Goal: Task Accomplishment & Management: Use online tool/utility

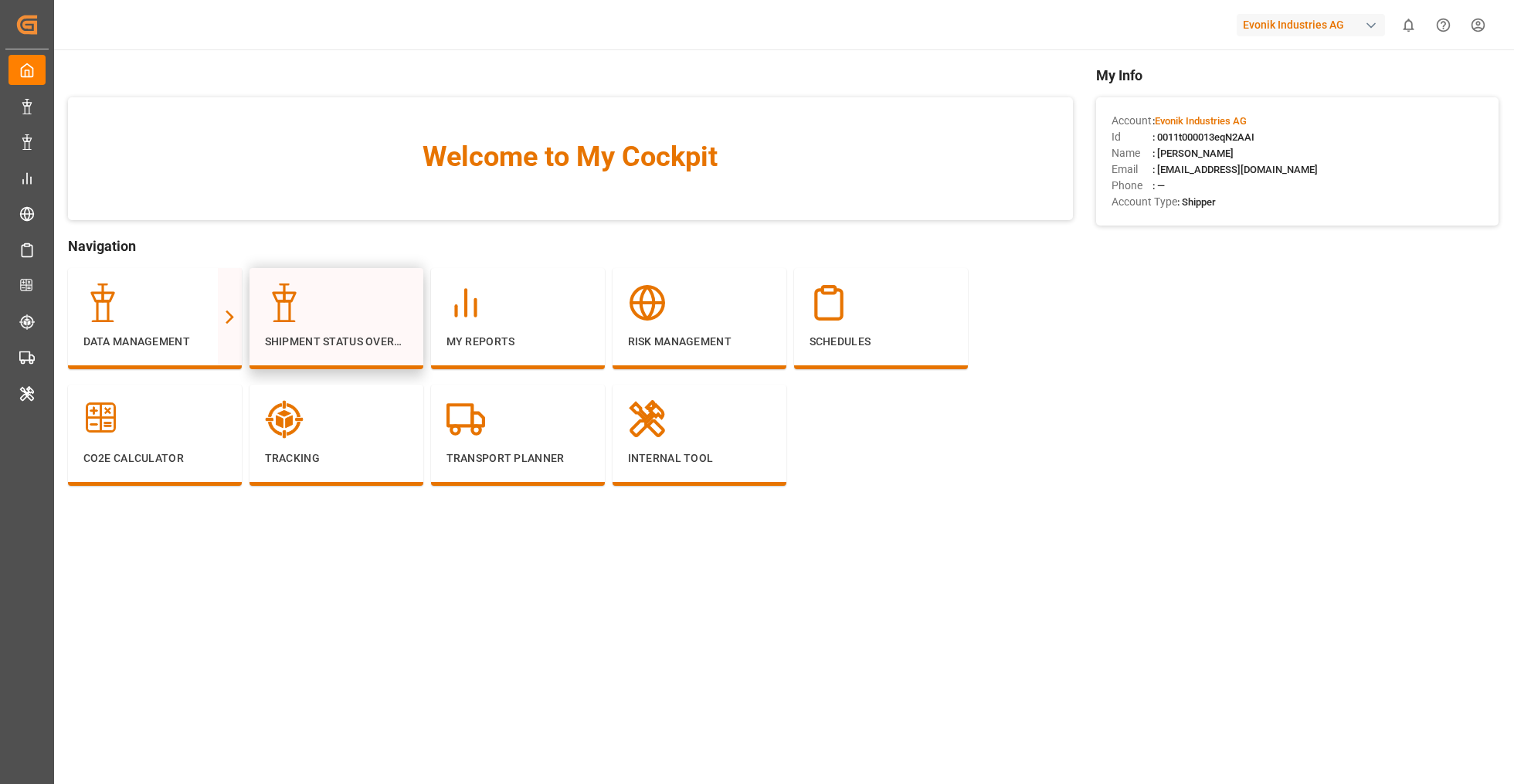
click at [281, 303] on icon at bounding box center [284, 303] width 39 height 39
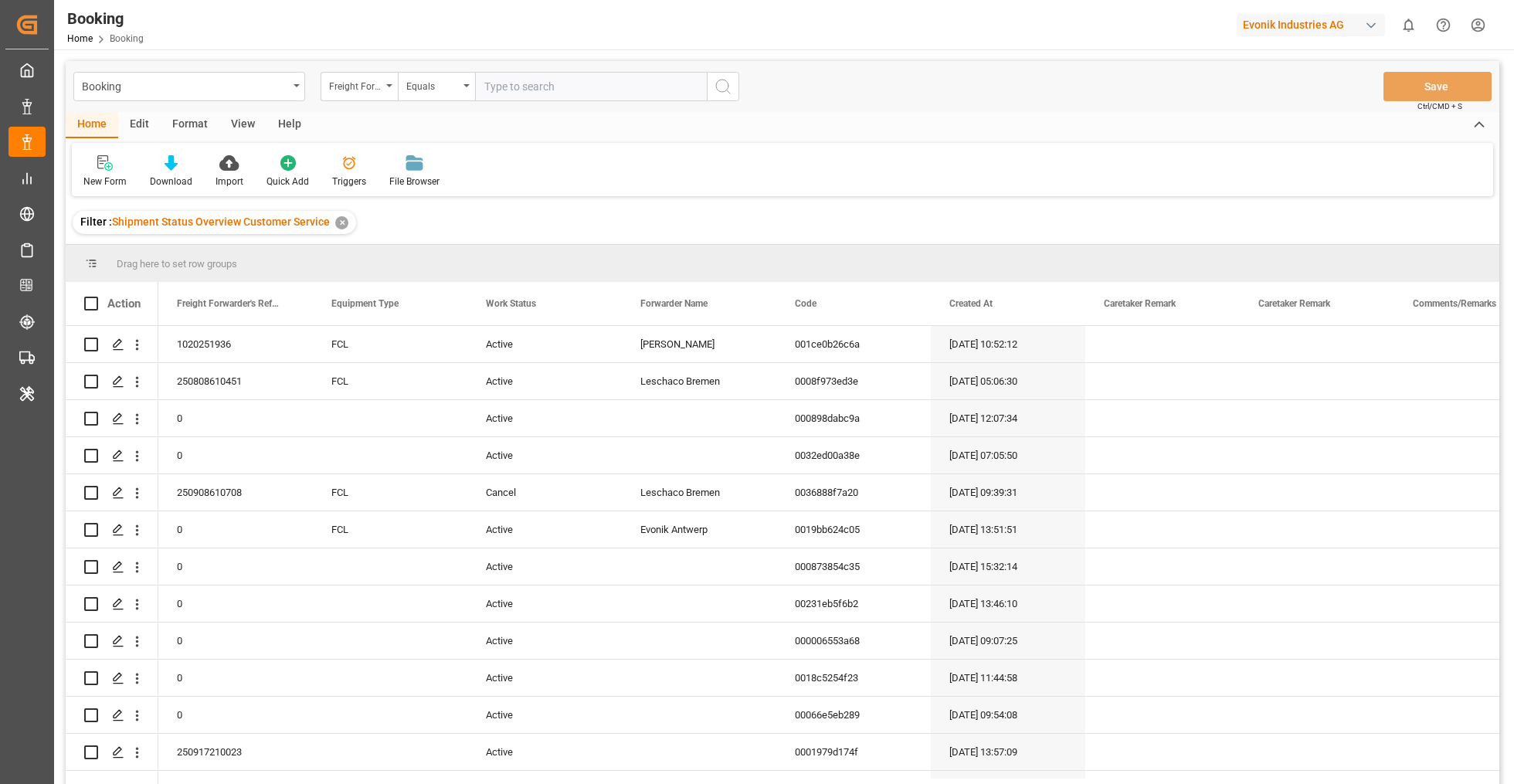
click at [338, 218] on div "✕" at bounding box center [342, 223] width 13 height 13
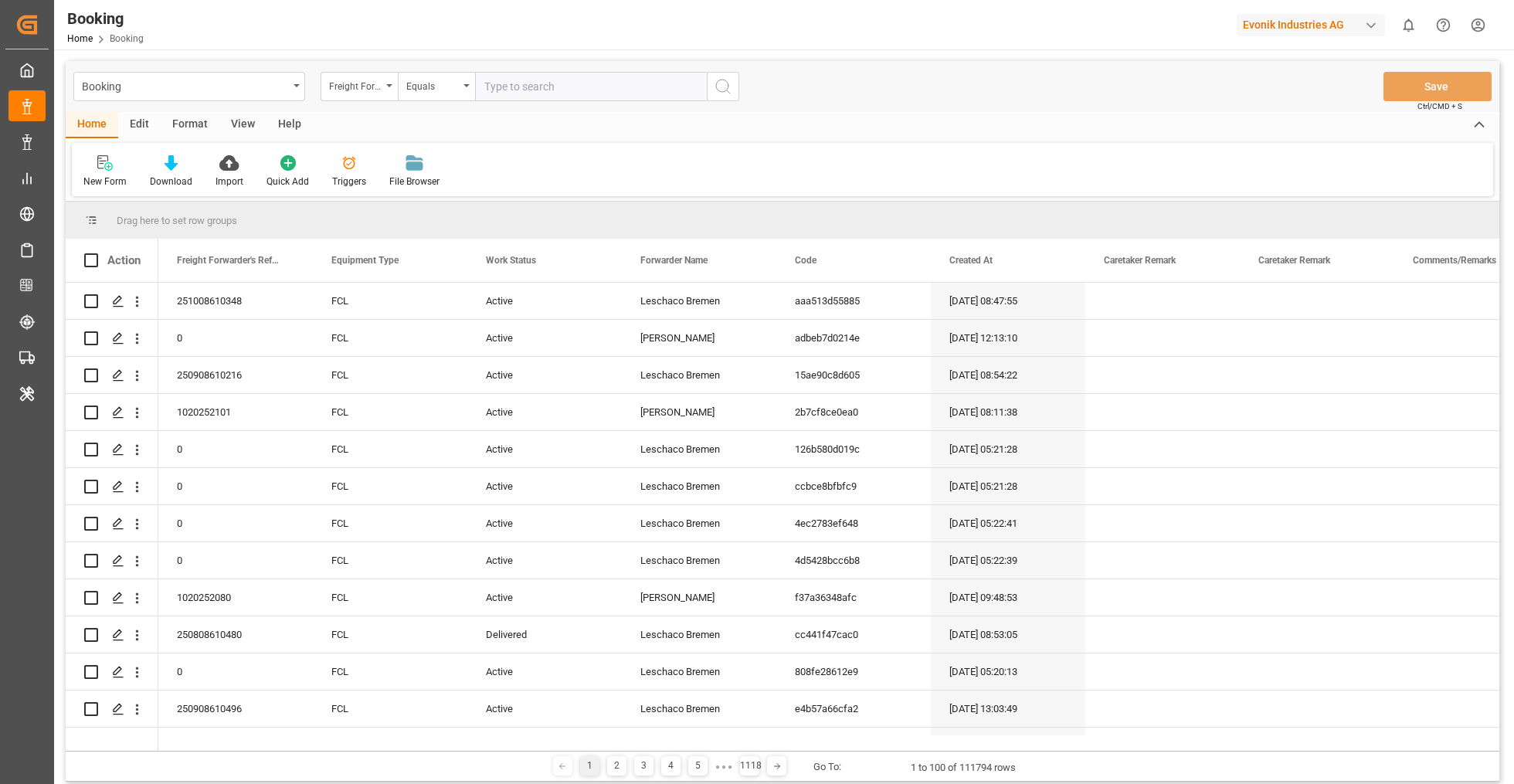
click at [180, 125] on div "Format" at bounding box center [190, 125] width 59 height 26
click at [109, 174] on div "Filter Rows" at bounding box center [107, 172] width 69 height 34
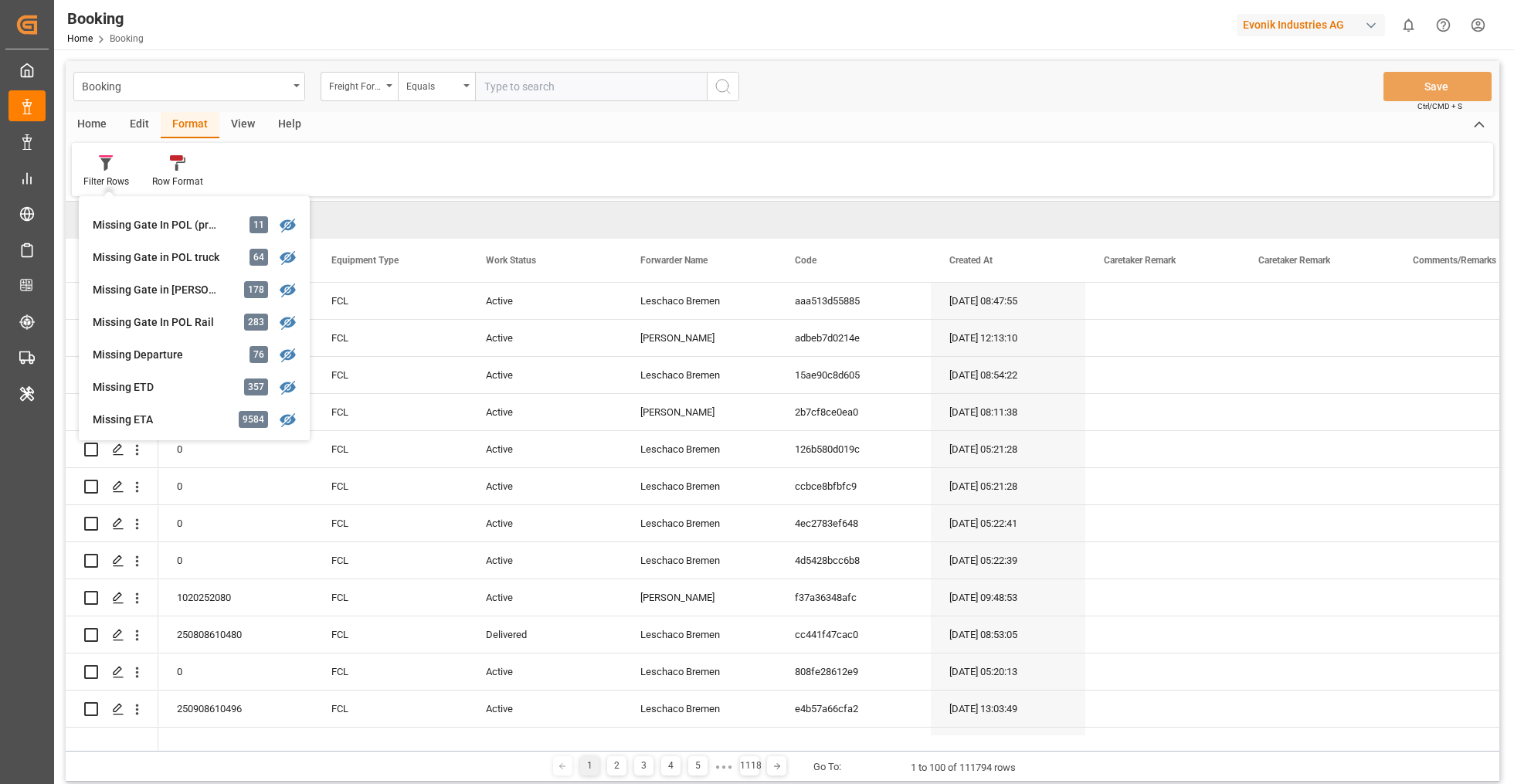
scroll to position [222, 0]
click at [713, 142] on div "Home Edit Format View Help Filter Rows GHM Tracking 2938 [PERSON_NAME] 0 Evonik…" at bounding box center [783, 154] width 1434 height 84
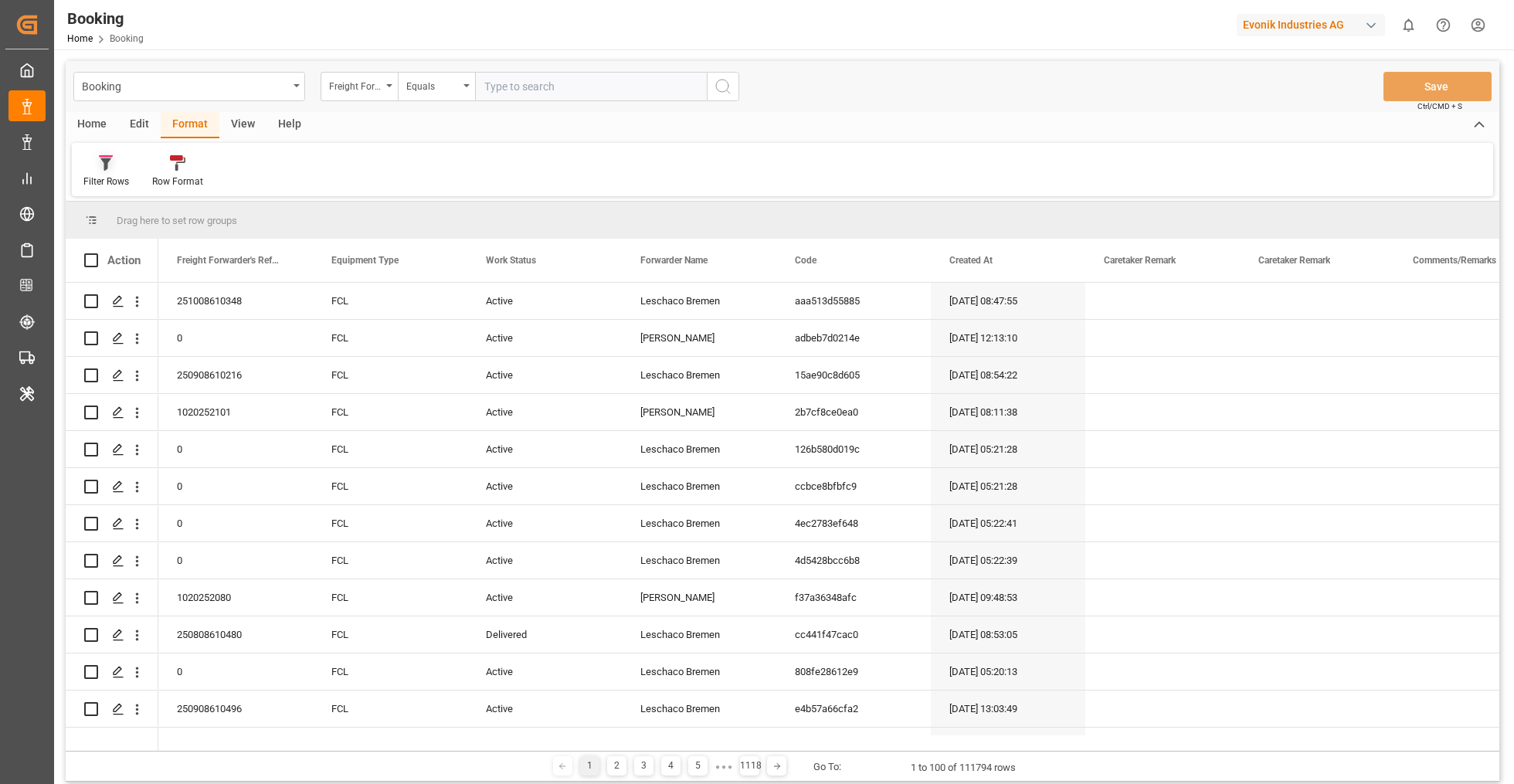
click at [102, 187] on div "Filter Rows" at bounding box center [107, 181] width 46 height 14
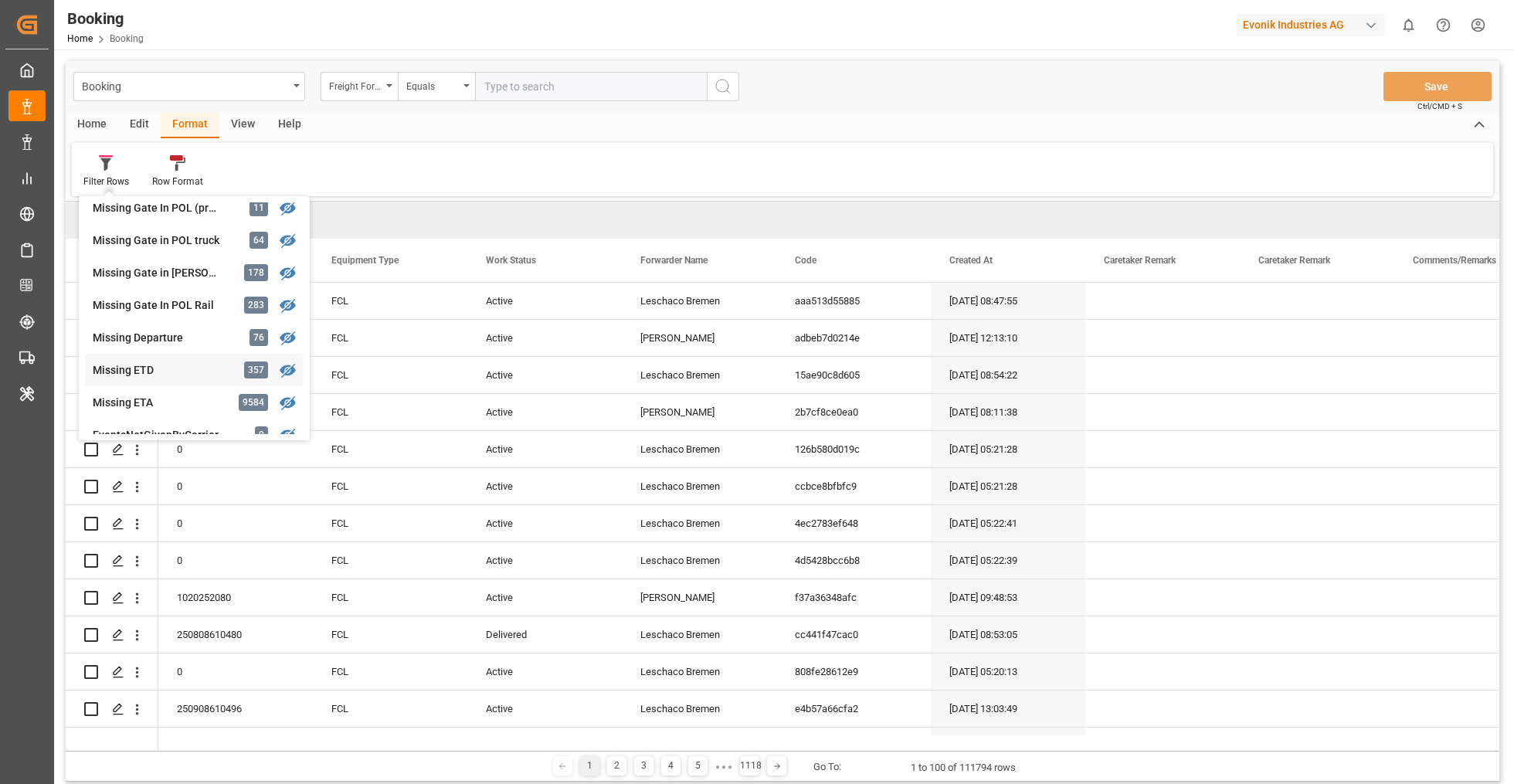
scroll to position [251, 0]
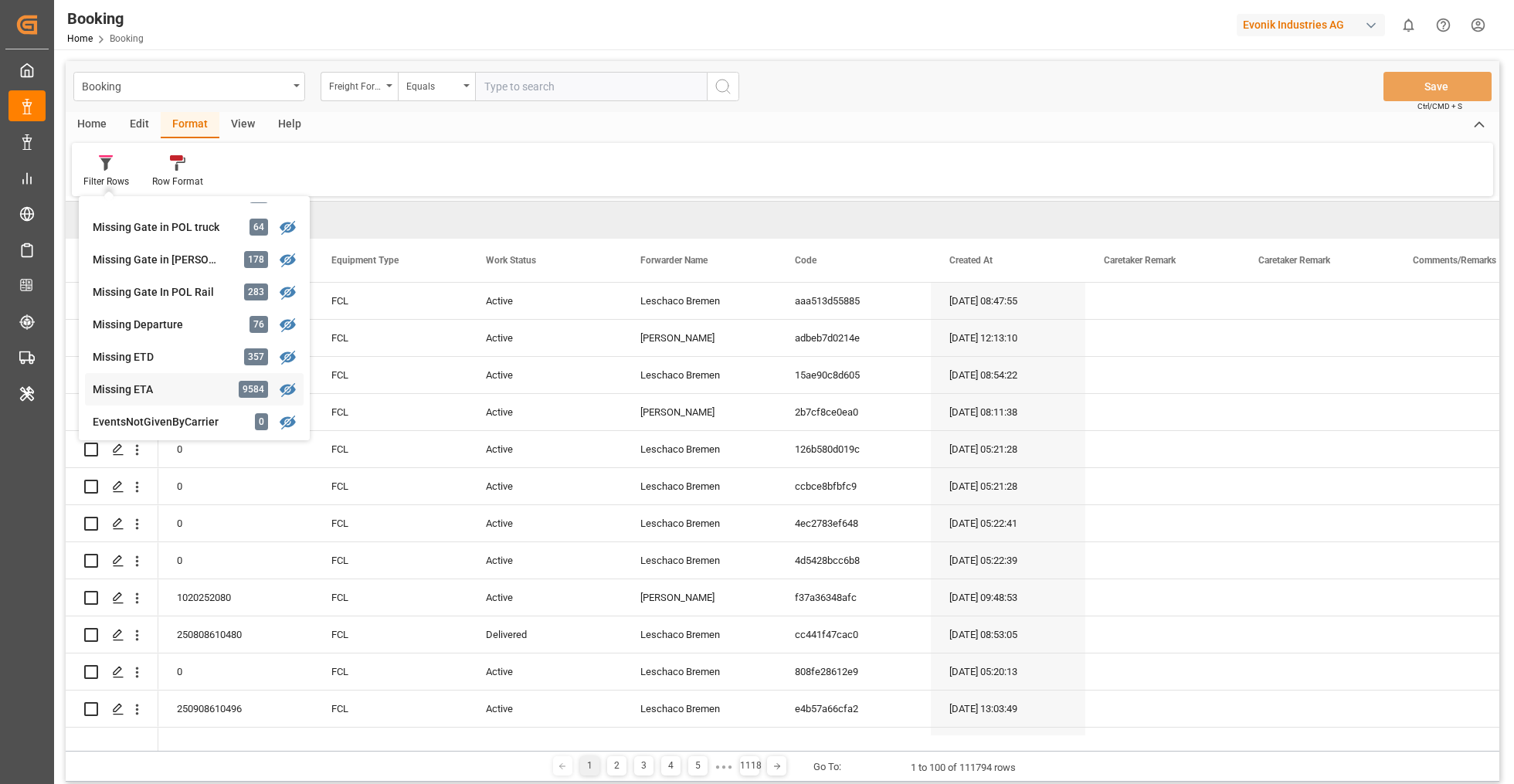
click at [207, 393] on div "Booking Freight Forwarder's Reference No. Equals Save Ctrl/CMD + S Home Edit Fo…" at bounding box center [783, 421] width 1434 height 721
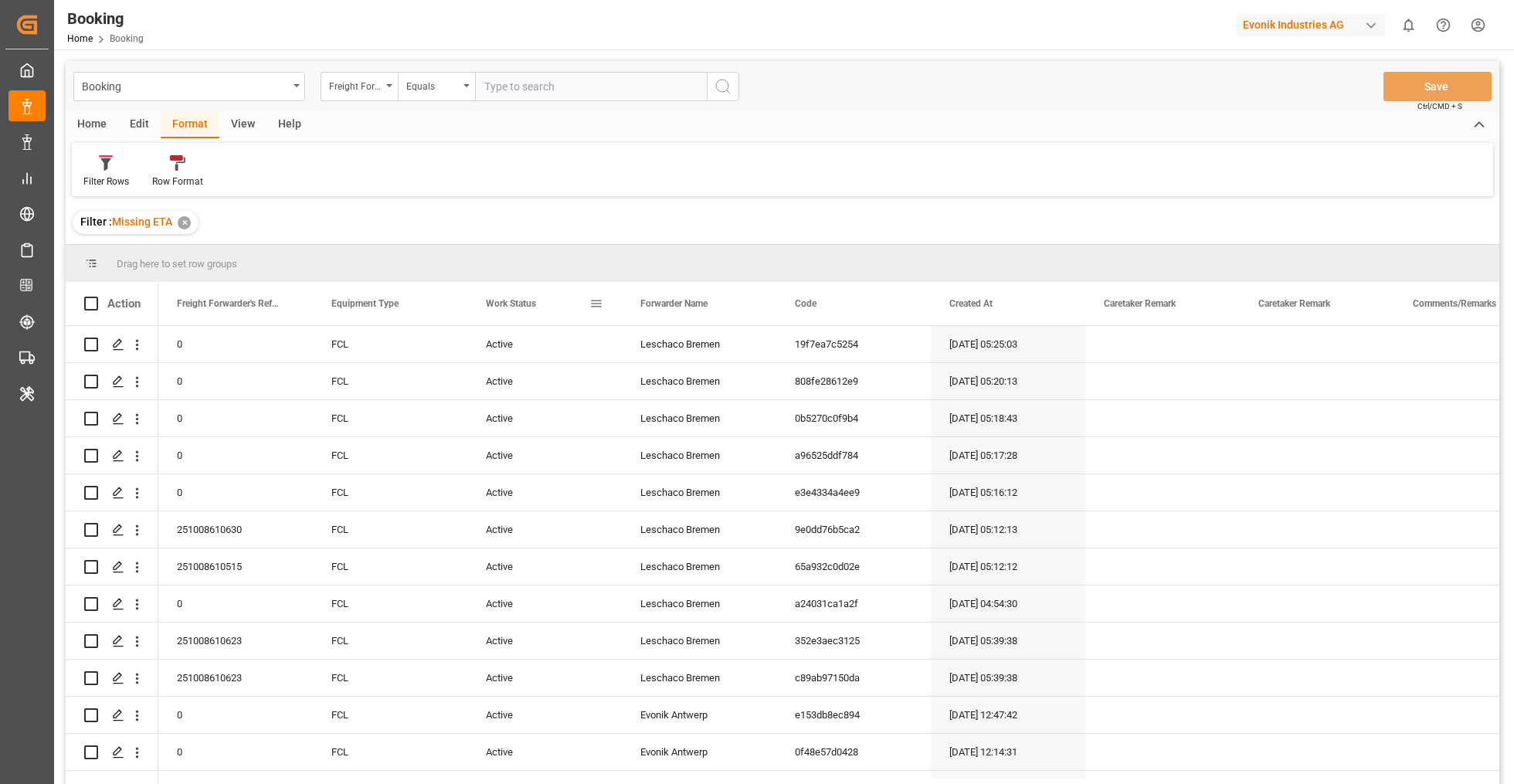
click at [592, 308] on span at bounding box center [597, 304] width 14 height 14
click at [729, 312] on span "columns" at bounding box center [726, 307] width 57 height 28
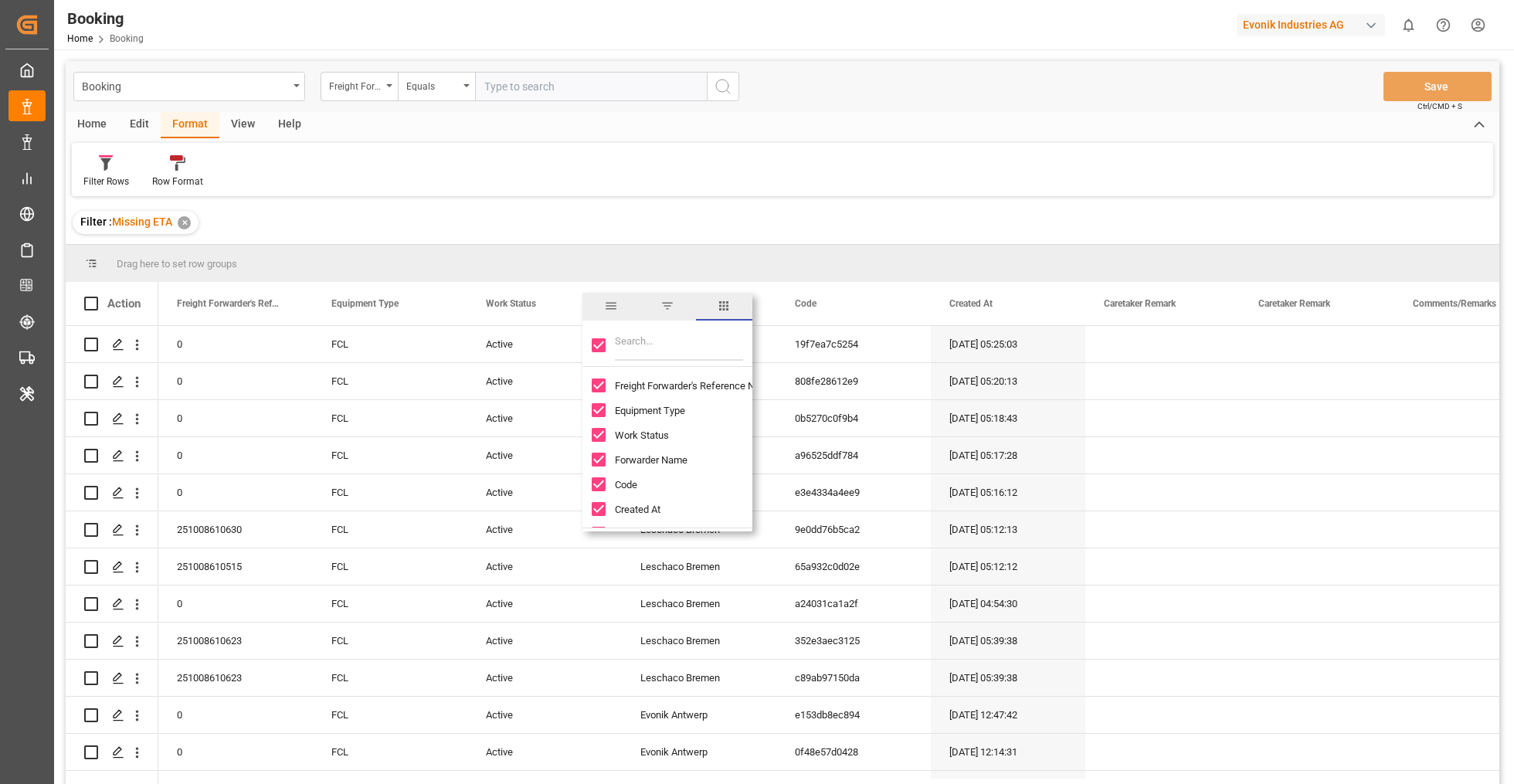
click at [603, 347] on input "Toggle Select All Columns" at bounding box center [599, 345] width 14 height 14
checkbox input "false"
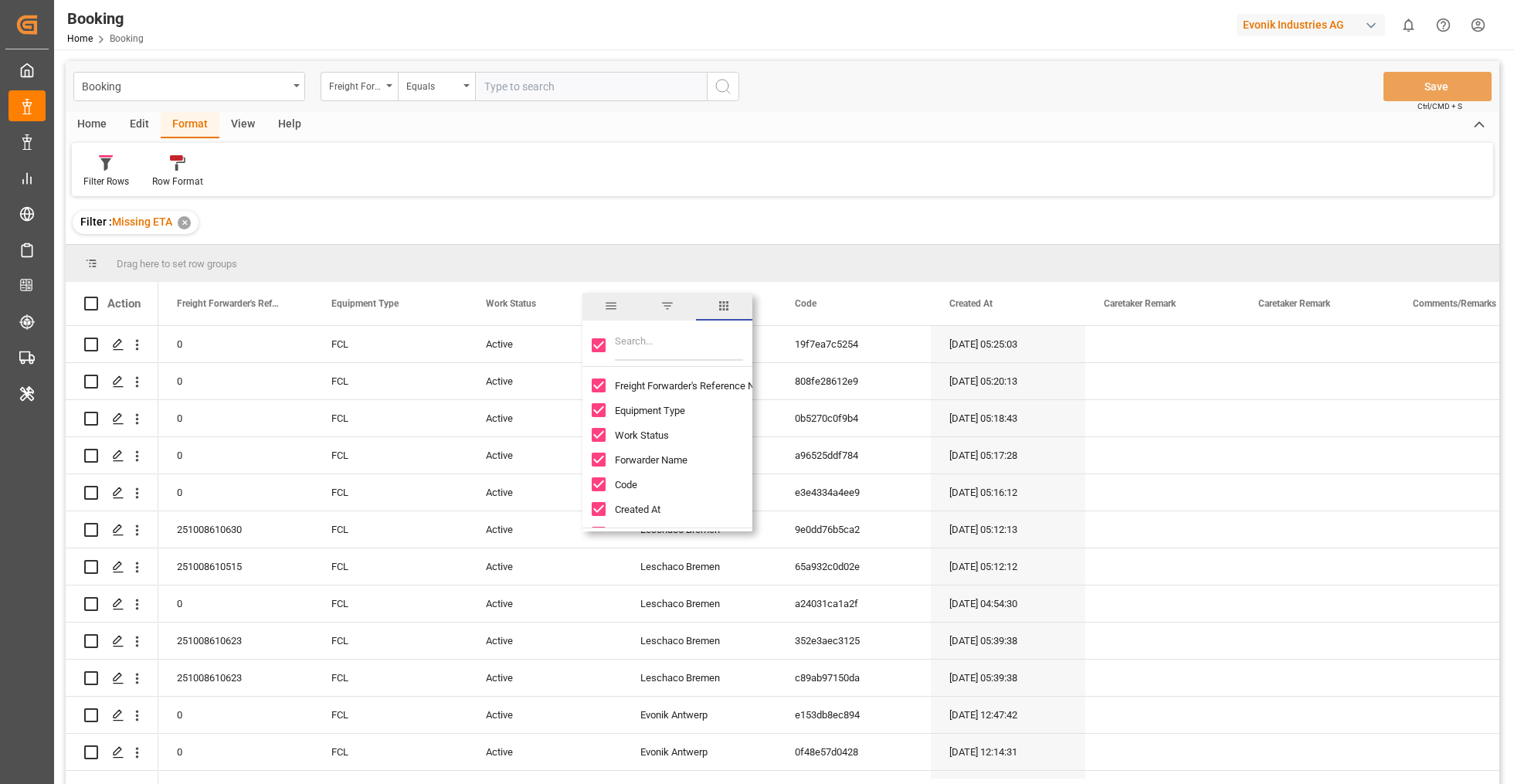
checkbox input "false"
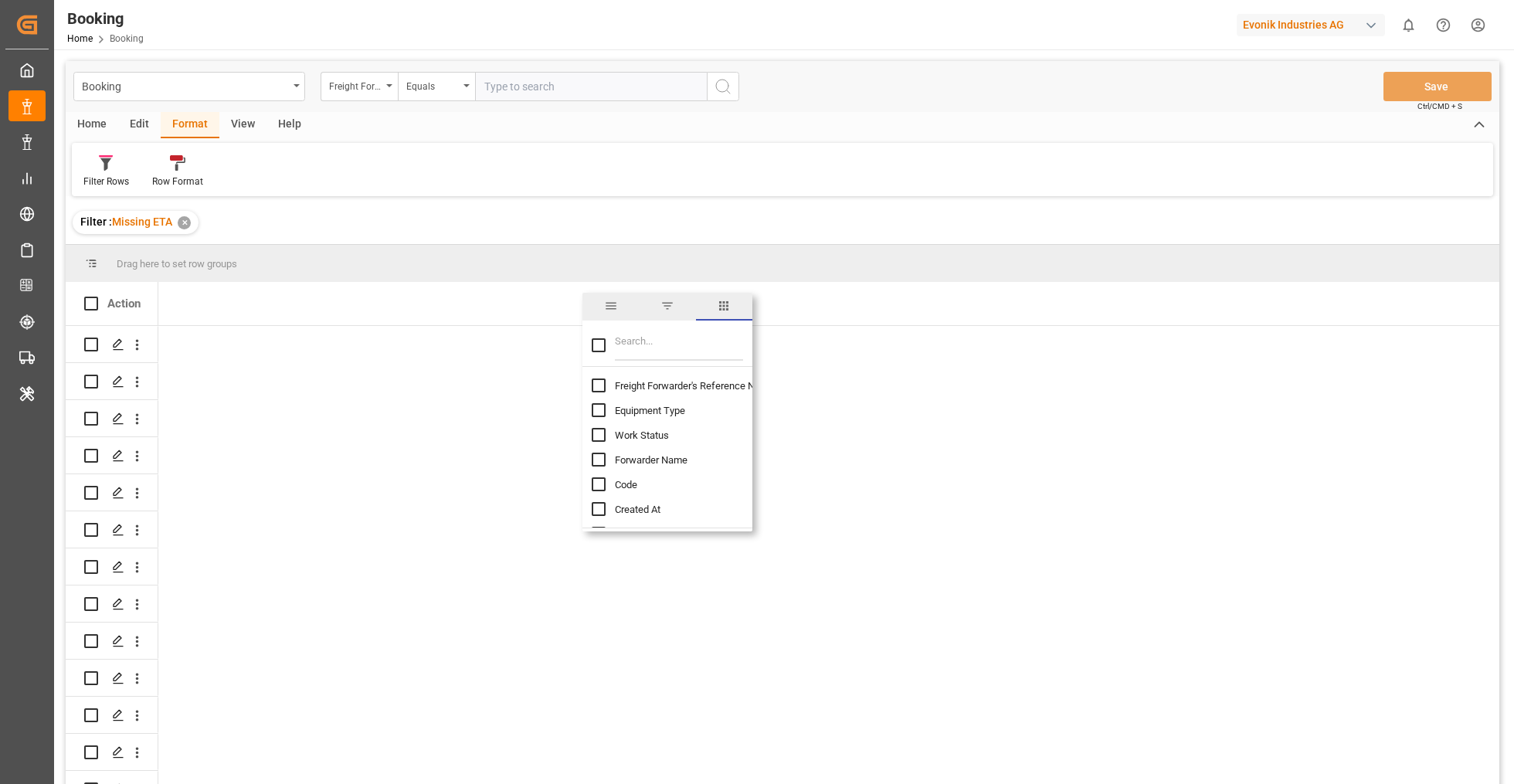
click at [628, 348] on input "Filter Columns Input" at bounding box center [680, 345] width 129 height 31
click at [600, 384] on input "Freight Forwarder's Reference No. column toggle visibility (hidden)" at bounding box center [599, 385] width 14 height 14
checkbox input "true"
checkbox input "false"
click at [662, 352] on input "Filter Columns Input" at bounding box center [680, 345] width 129 height 31
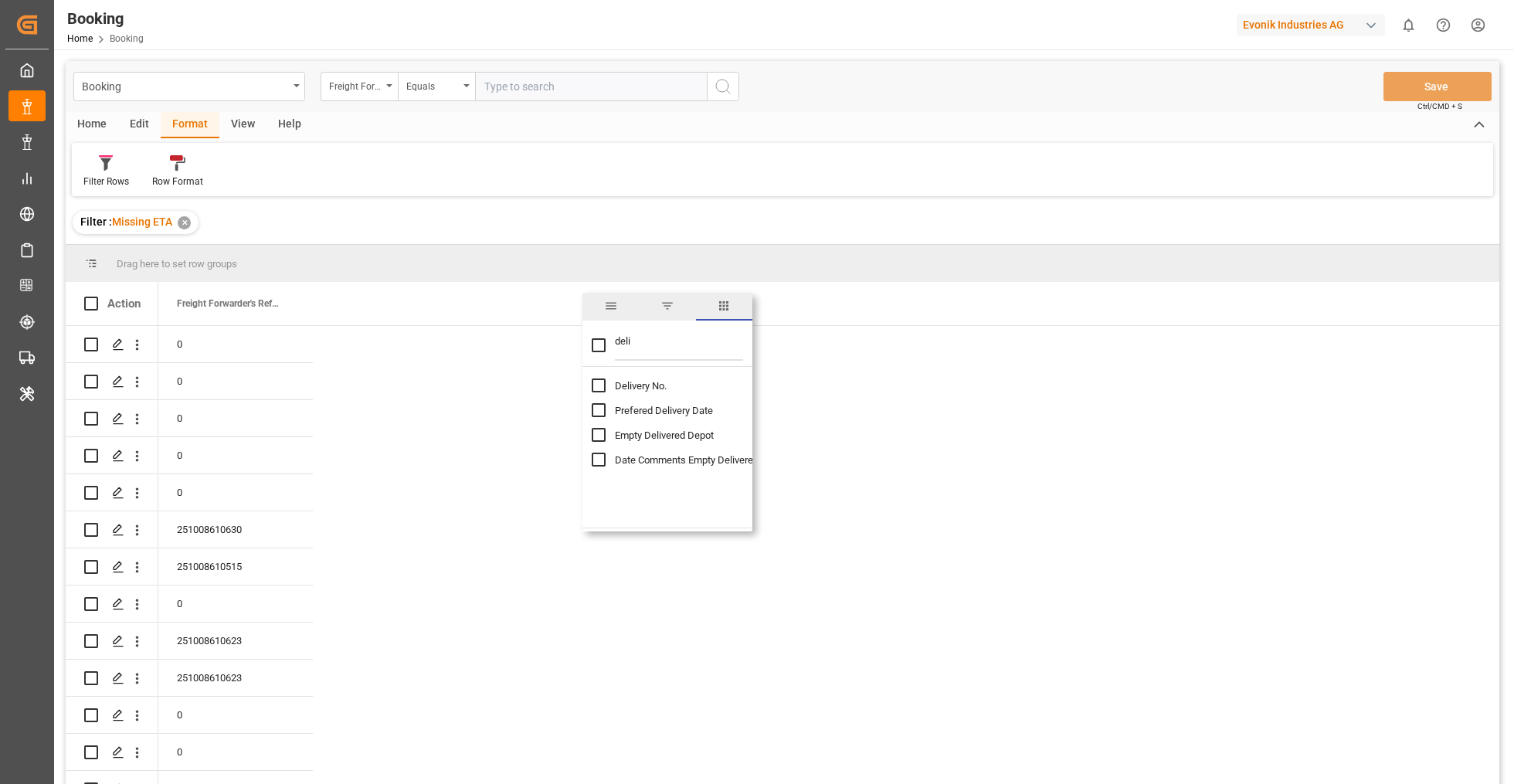
type input "deli"
click at [629, 388] on span "Delivery No." at bounding box center [641, 385] width 52 height 11
checkbox input "false"
checkbox input "true"
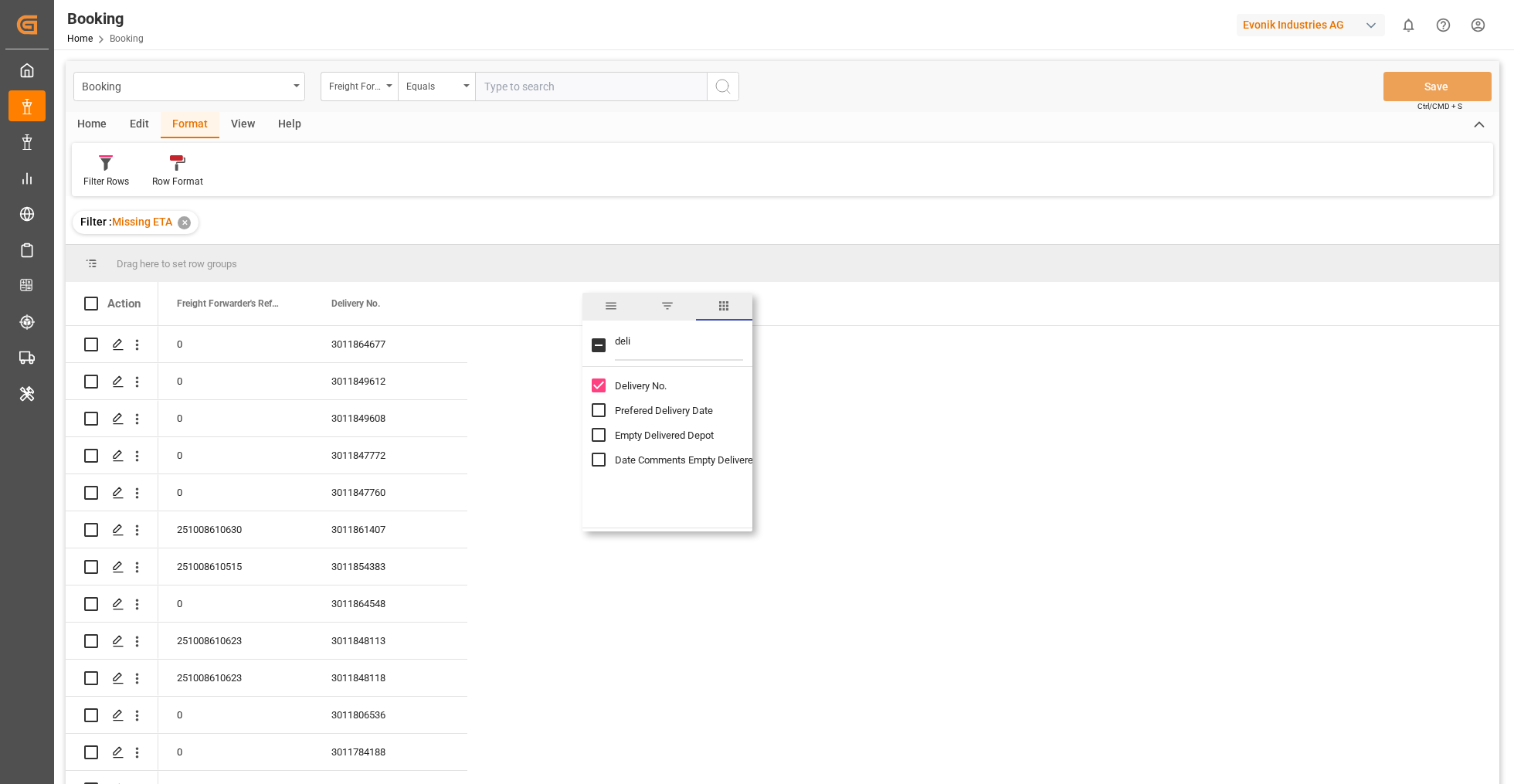
click at [562, 254] on div "Drag here to set row groups" at bounding box center [783, 263] width 1434 height 37
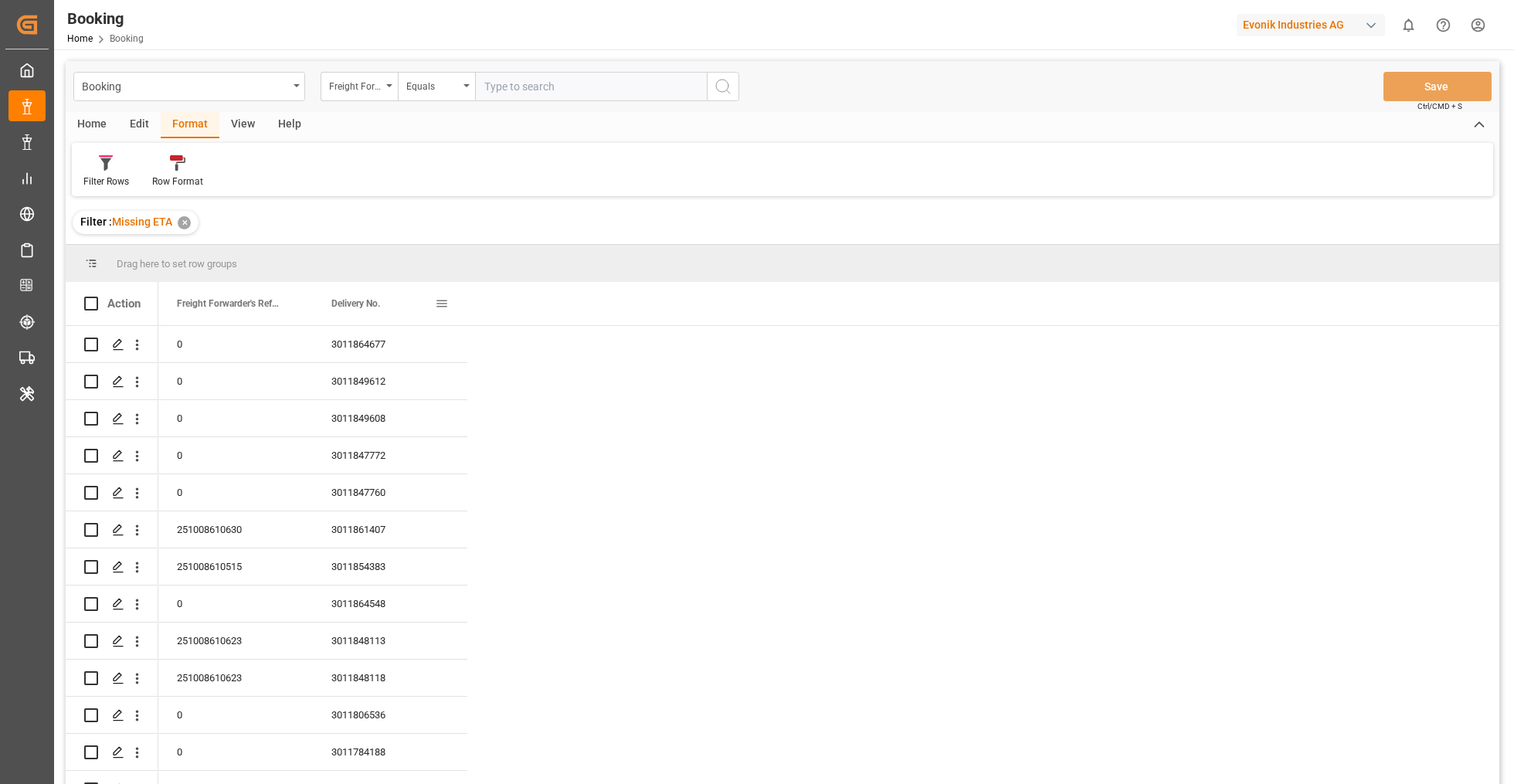
click at [402, 300] on div "Delivery No." at bounding box center [384, 303] width 104 height 43
drag, startPoint x: 401, startPoint y: 311, endPoint x: 406, endPoint y: 253, distance: 58.2
click at [406, 253] on div "Drag here to set row groups Drag here to set column labels Action Freight Forwa…" at bounding box center [783, 519] width 1434 height 549
drag, startPoint x: 441, startPoint y: 304, endPoint x: 401, endPoint y: 296, distance: 40.8
click at [420, 260] on div "Drag here to set row groups Drag here to set column labels Action Freight Forwa…" at bounding box center [783, 519] width 1434 height 549
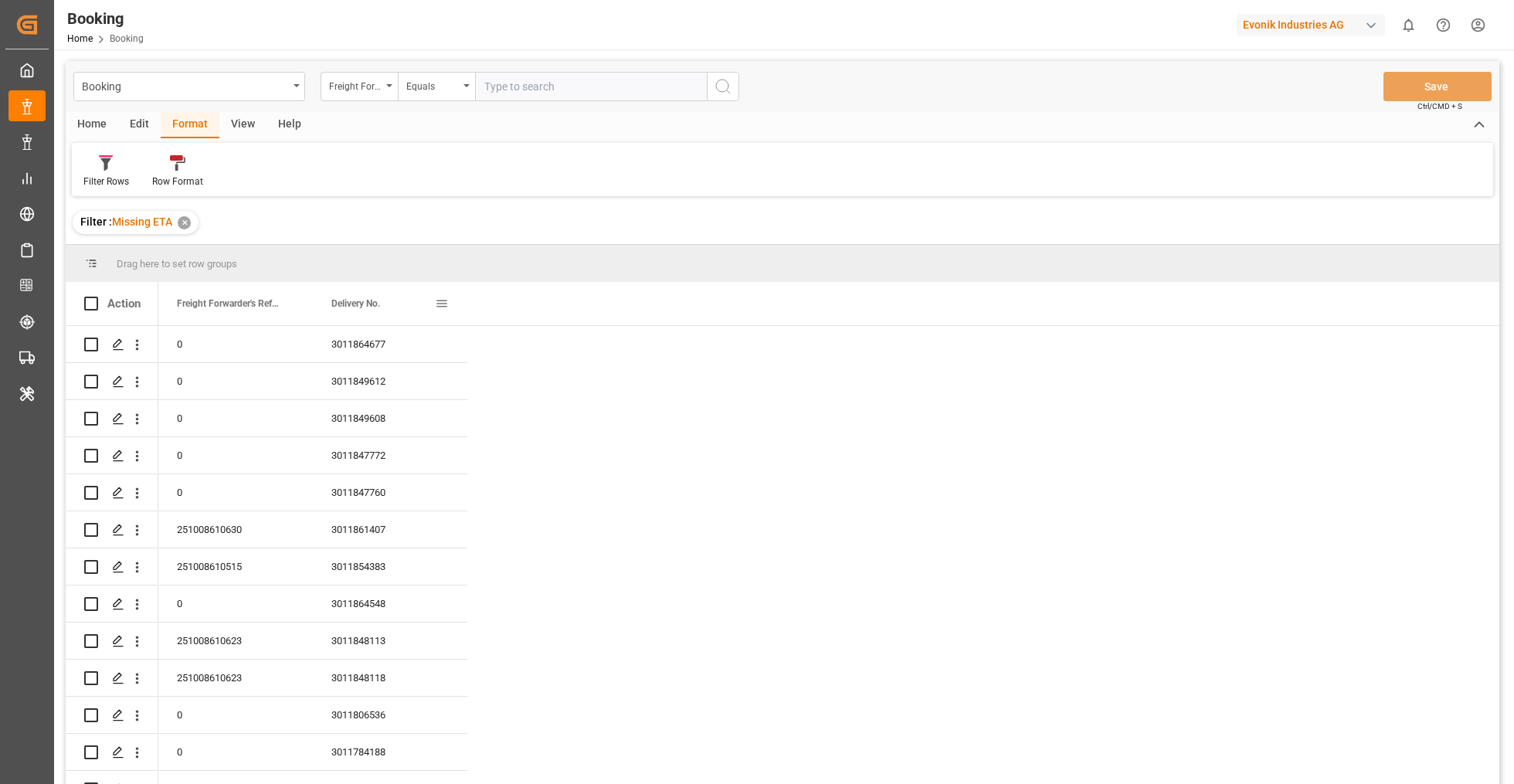
click at [388, 292] on div "Delivery No." at bounding box center [384, 303] width 104 height 43
click at [389, 292] on div "Delivery No." at bounding box center [384, 303] width 104 height 43
click at [389, 307] on div "Delivery No." at bounding box center [384, 303] width 104 height 43
click at [359, 289] on div "Delivery No." at bounding box center [384, 303] width 104 height 43
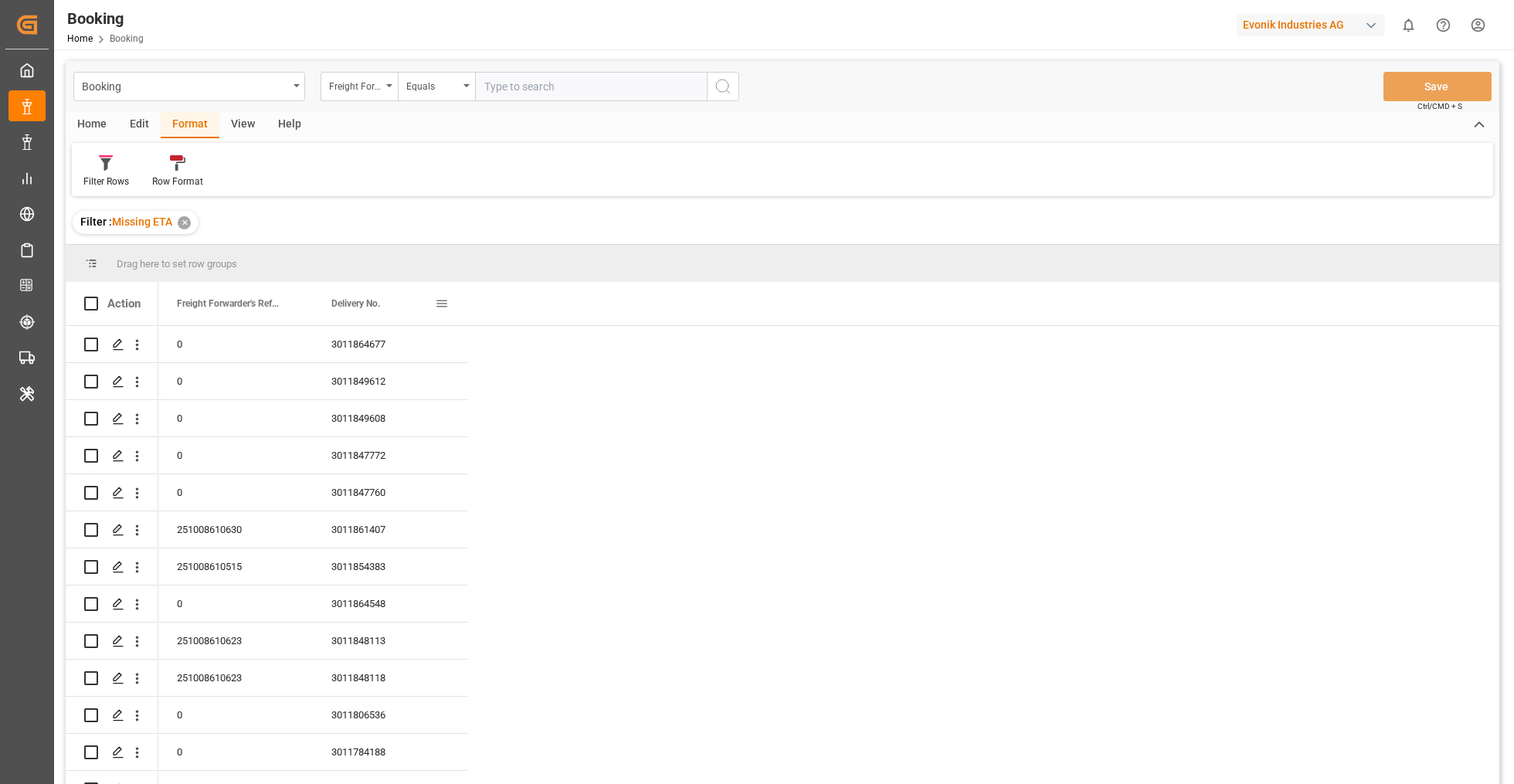
click at [359, 290] on div "Delivery No." at bounding box center [384, 303] width 104 height 43
click at [359, 289] on div "Delivery No." at bounding box center [384, 303] width 104 height 43
click at [372, 310] on div "Delivery No." at bounding box center [384, 303] width 104 height 43
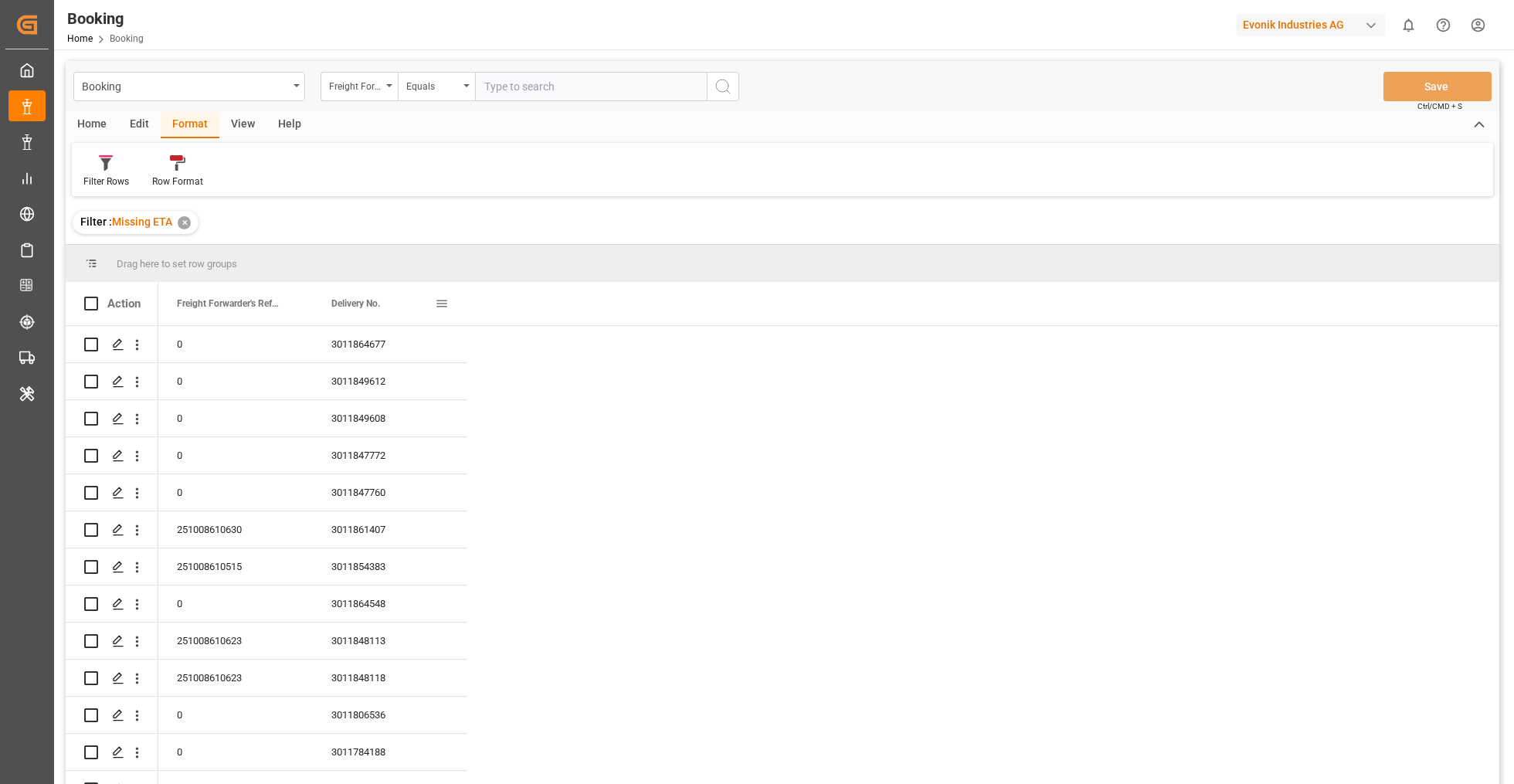
click at [372, 310] on div "Delivery No." at bounding box center [384, 303] width 104 height 43
drag, startPoint x: 230, startPoint y: 294, endPoint x: 238, endPoint y: 282, distance: 14.4
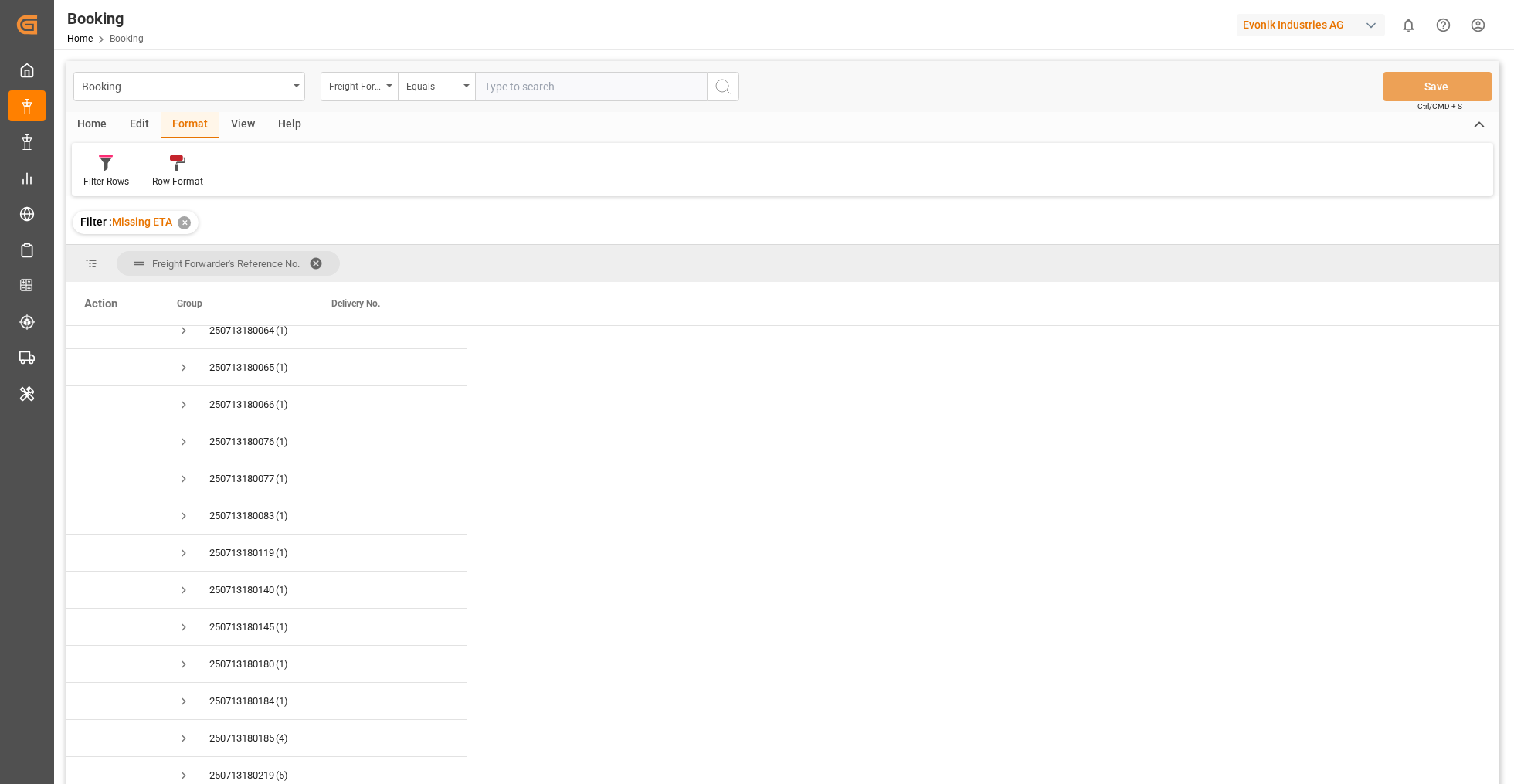
click at [320, 258] on span at bounding box center [321, 263] width 25 height 14
